Goal: Find contact information: Find contact information

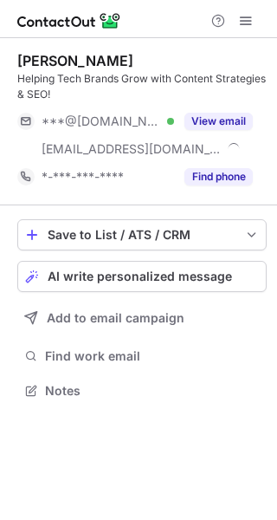
scroll to position [378, 277]
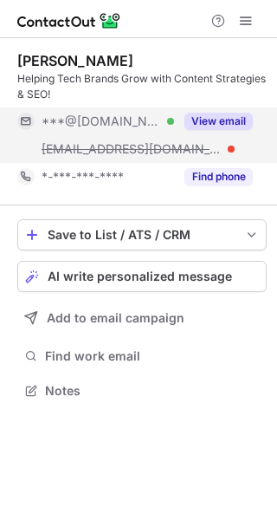
click at [211, 120] on button "View email" at bounding box center [219, 121] width 68 height 17
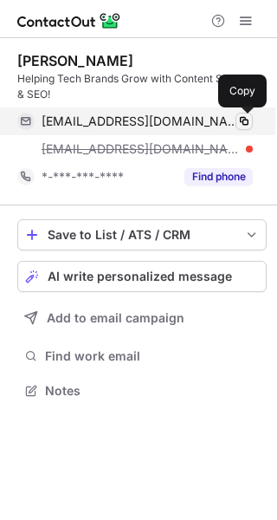
click at [242, 120] on span at bounding box center [244, 121] width 14 height 14
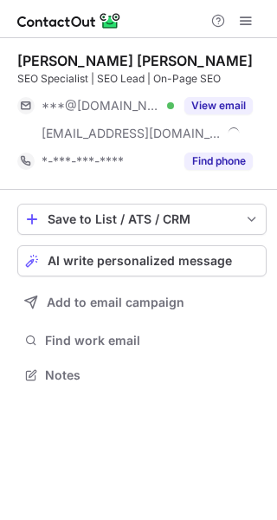
scroll to position [362, 277]
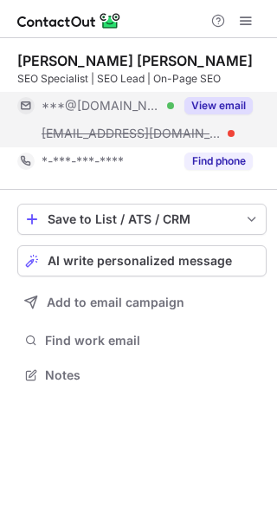
click at [211, 107] on button "View email" at bounding box center [219, 105] width 68 height 17
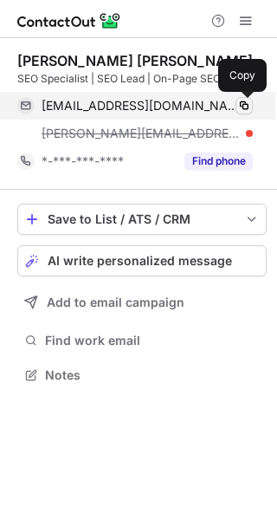
click at [244, 103] on span at bounding box center [244, 106] width 14 height 14
